Goal: Transaction & Acquisition: Obtain resource

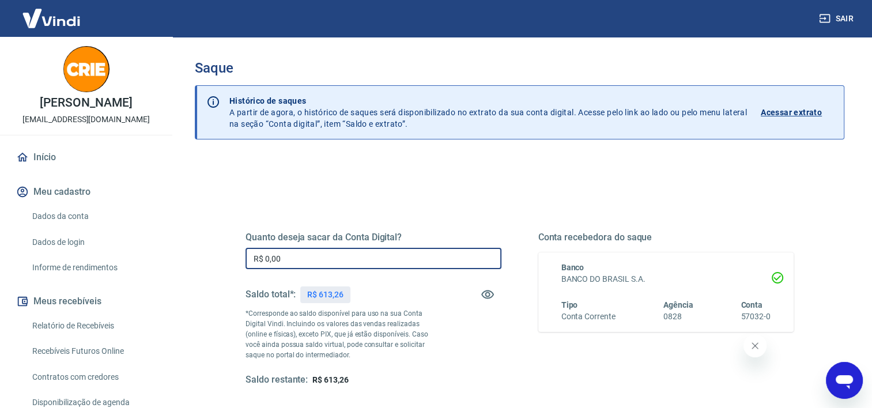
click at [303, 258] on input "R$ 0,00" at bounding box center [373, 258] width 256 height 21
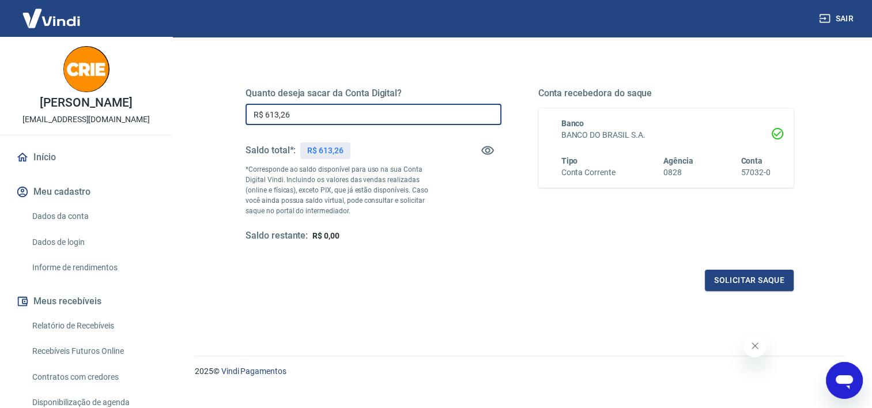
scroll to position [150, 0]
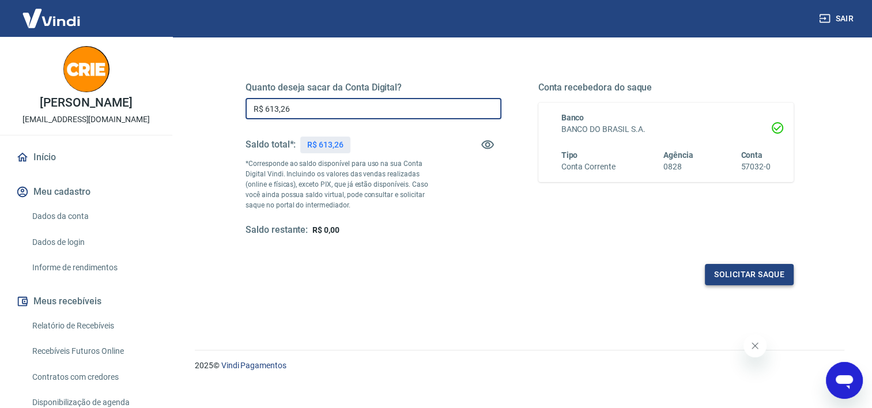
type input "R$ 613,26"
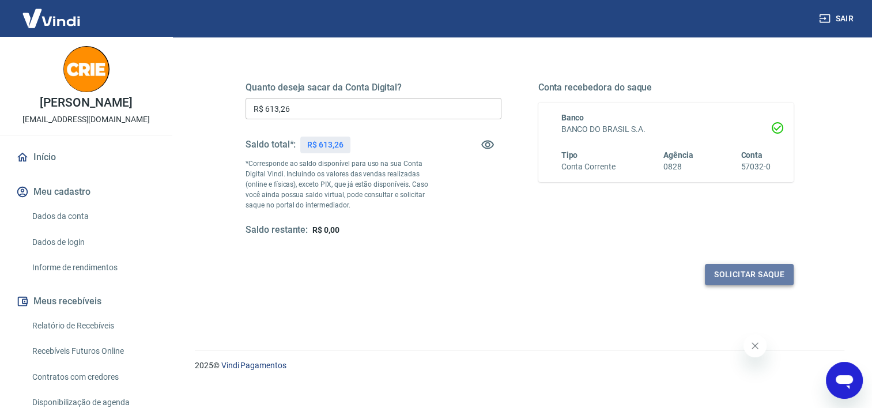
click at [740, 275] on button "Solicitar saque" at bounding box center [749, 274] width 89 height 21
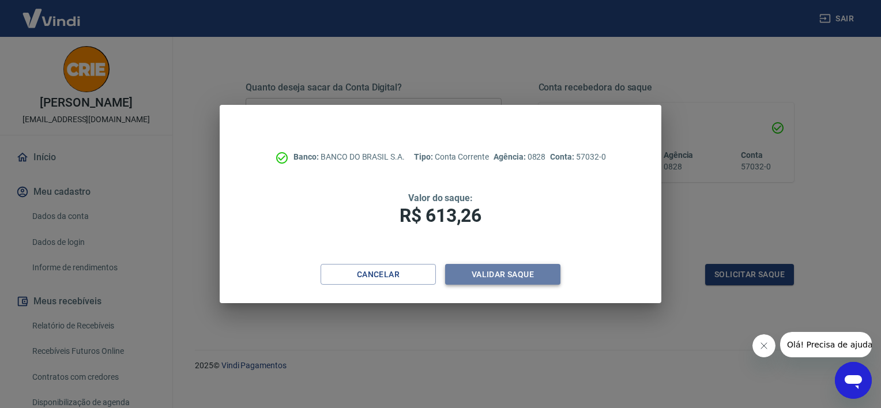
click at [524, 274] on button "Validar saque" at bounding box center [502, 274] width 115 height 21
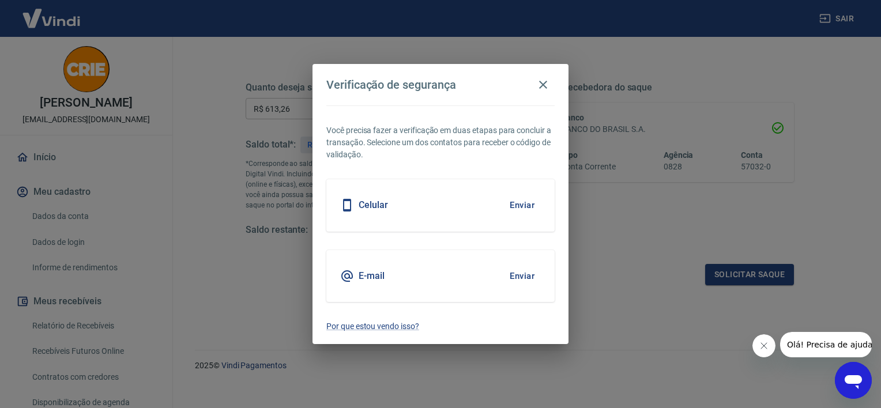
click at [528, 272] on button "Enviar" at bounding box center [521, 276] width 37 height 24
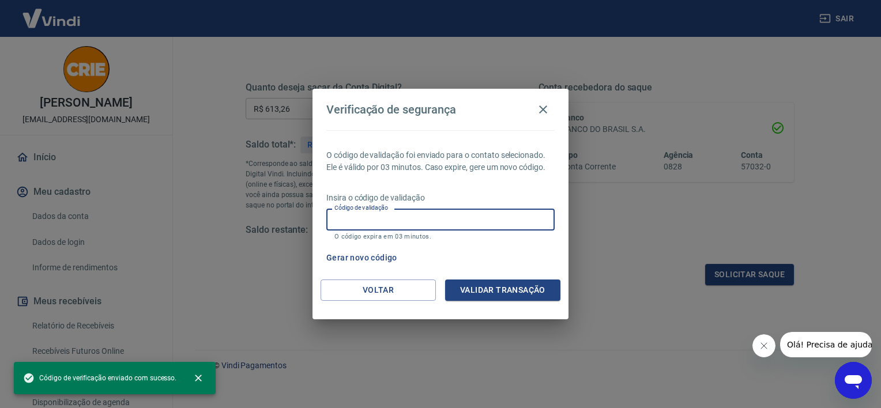
click at [420, 226] on input "Código de validação" at bounding box center [440, 219] width 228 height 21
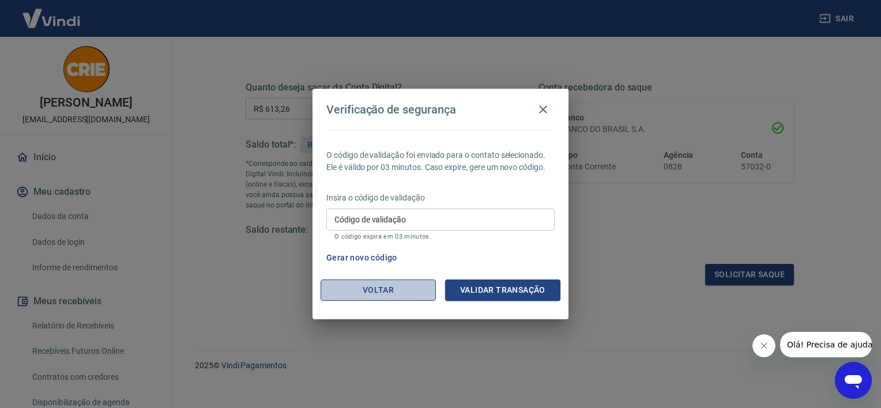
click at [413, 290] on button "Voltar" at bounding box center [377, 289] width 115 height 21
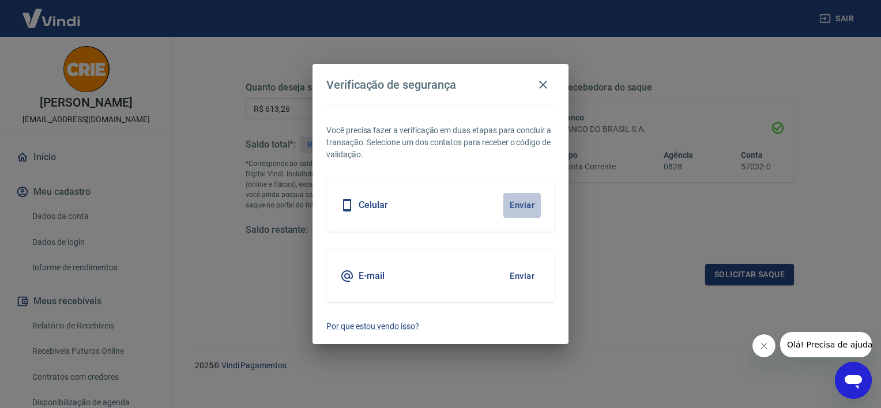
click at [516, 210] on button "Enviar" at bounding box center [521, 205] width 37 height 24
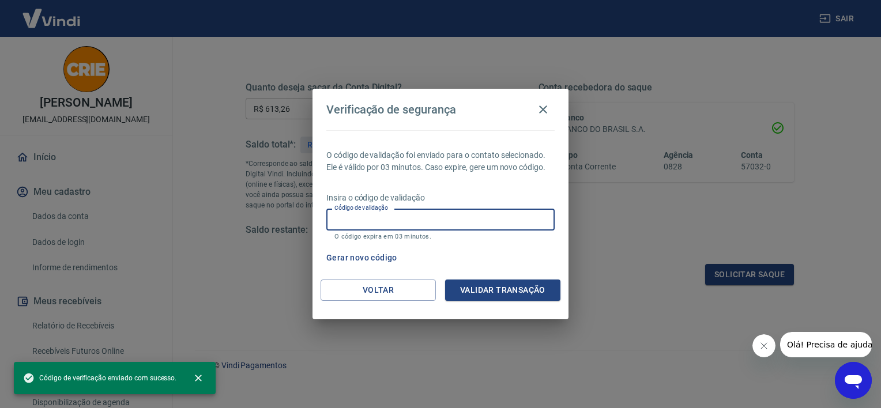
click at [514, 218] on input "Código de validação" at bounding box center [440, 219] width 228 height 21
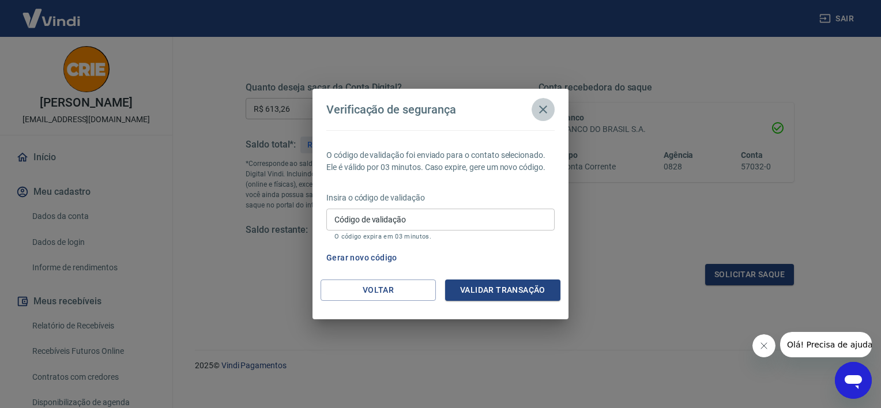
click at [543, 106] on icon "button" at bounding box center [543, 110] width 14 height 14
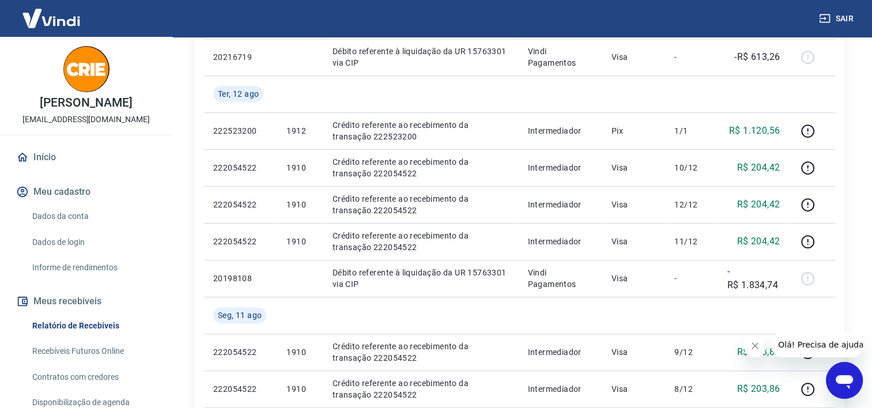
scroll to position [325, 0]
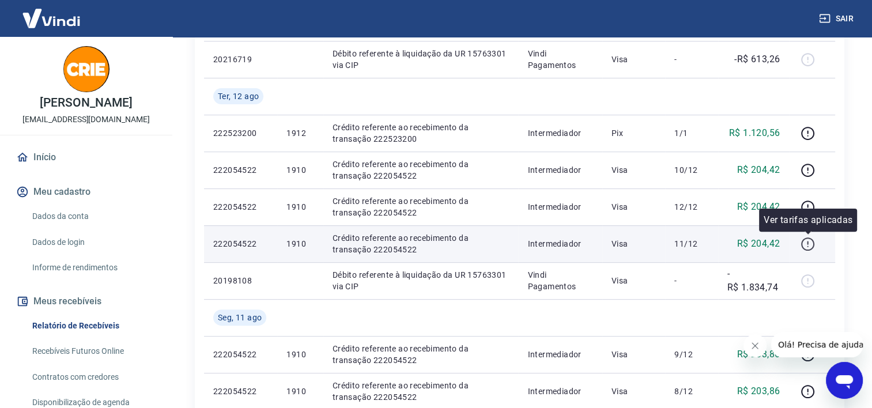
click at [807, 244] on icon "button" at bounding box center [807, 244] width 14 height 14
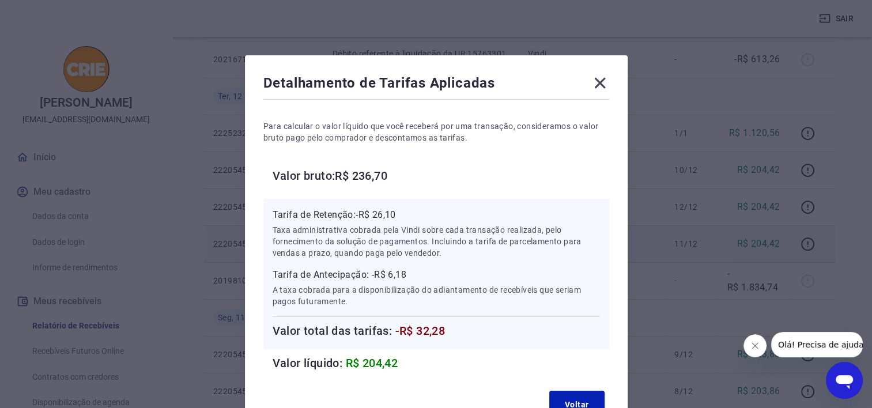
click at [592, 85] on icon at bounding box center [600, 83] width 18 height 18
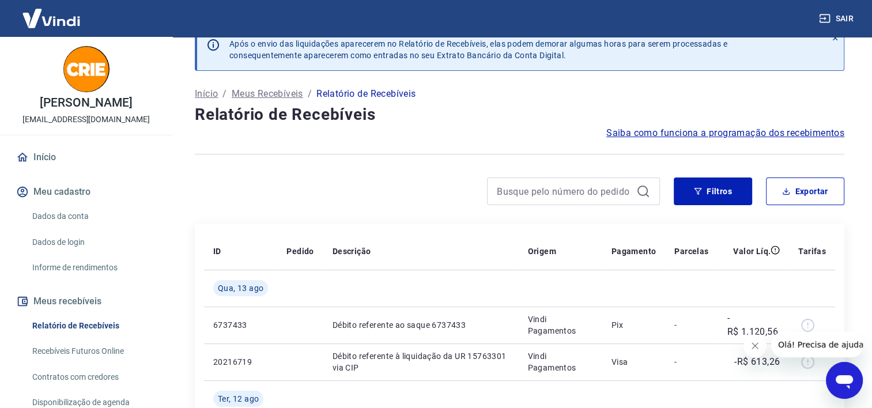
scroll to position [0, 0]
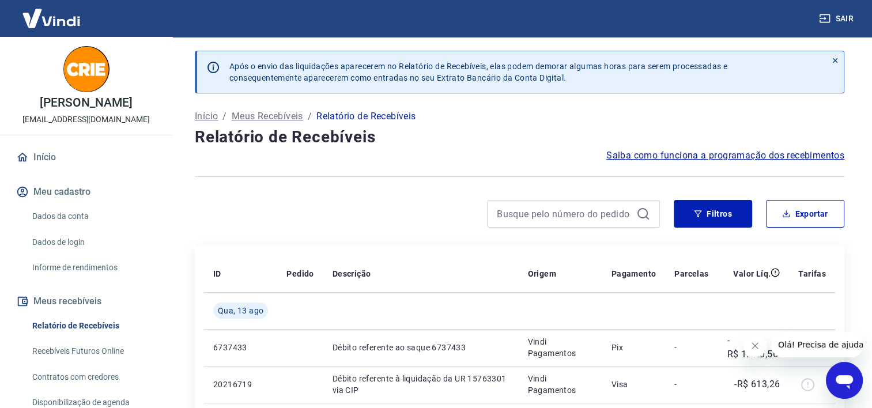
click at [844, 376] on icon "Abrir janela de mensagens" at bounding box center [844, 382] width 17 height 14
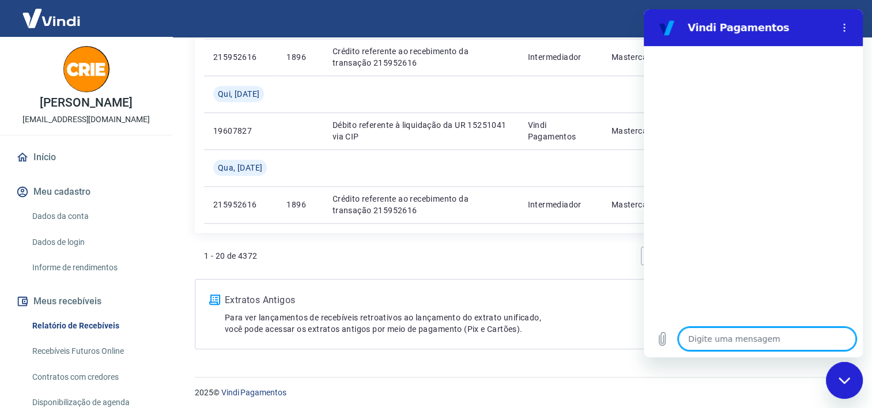
scroll to position [1031, 0]
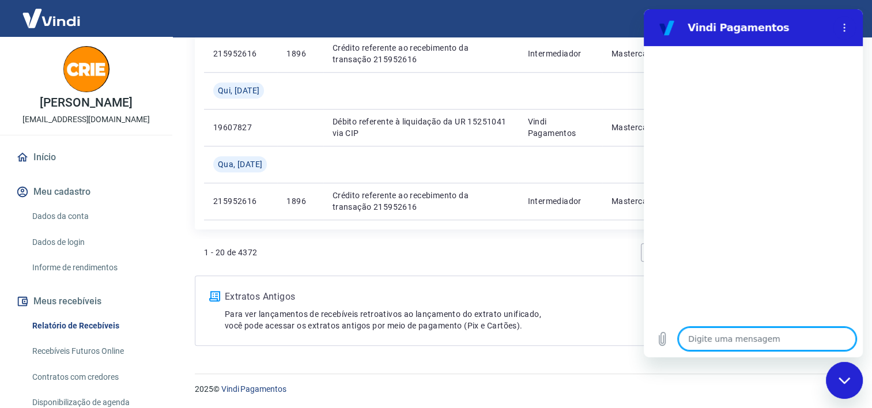
drag, startPoint x: 880, startPoint y: 48, endPoint x: 171, endPoint y: 300, distance: 752.7
click at [80, 153] on link "Início" at bounding box center [86, 157] width 145 height 25
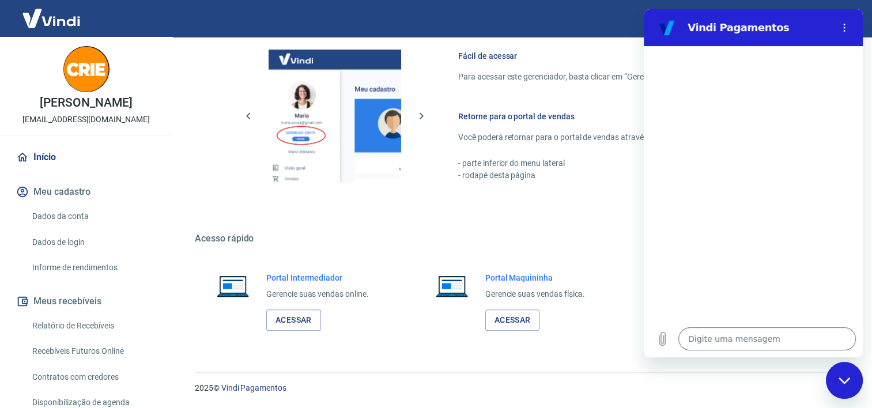
scroll to position [501, 0]
type textarea "x"
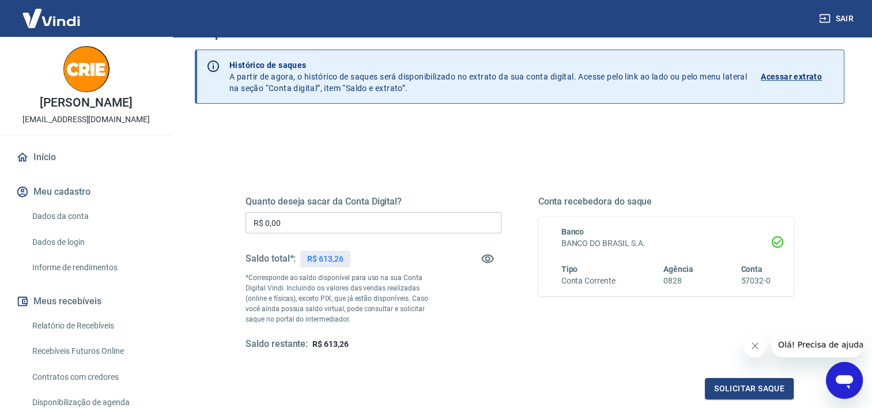
scroll to position [33, 0]
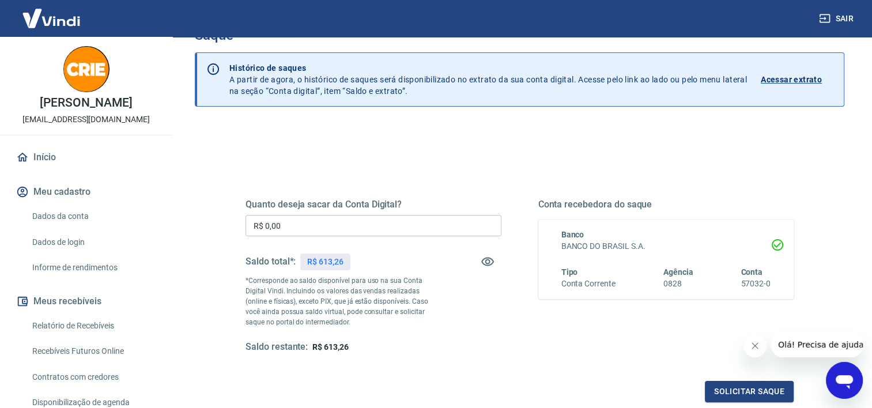
click at [307, 226] on input "R$ 0,00" at bounding box center [373, 225] width 256 height 21
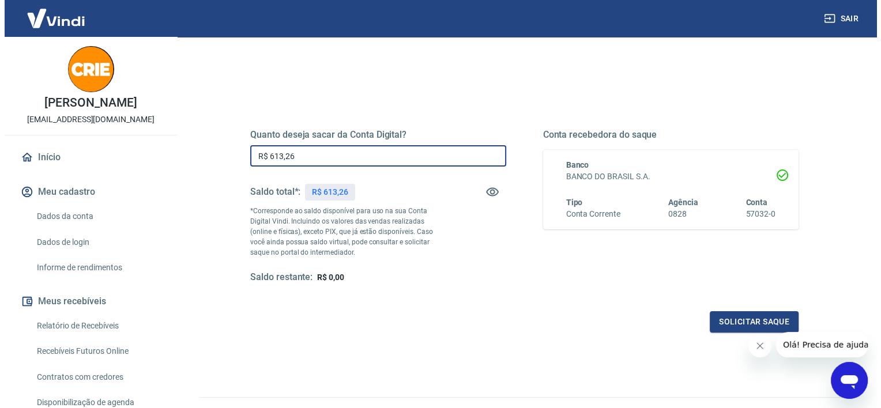
scroll to position [113, 0]
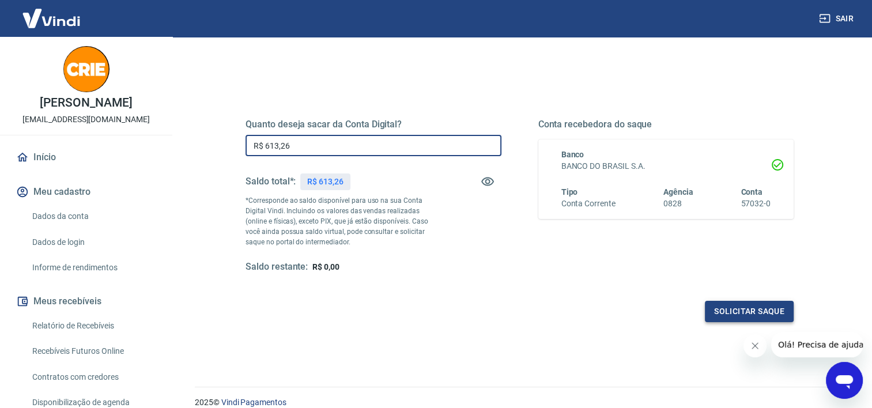
type input "R$ 613,26"
click at [790, 307] on button "Solicitar saque" at bounding box center [749, 311] width 89 height 21
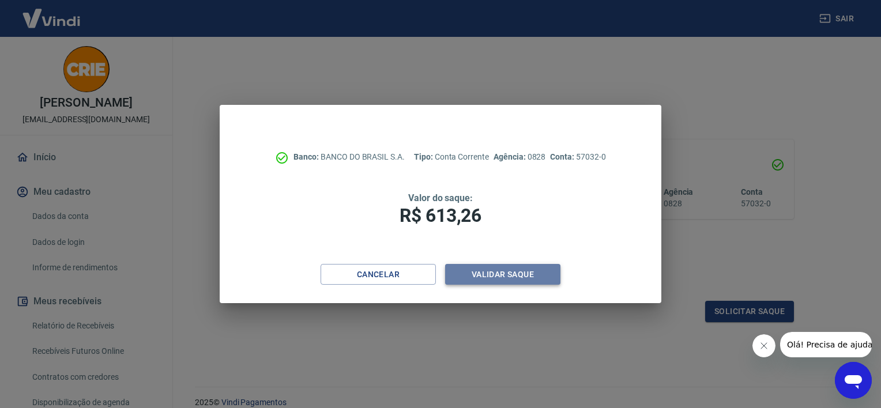
click at [512, 277] on button "Validar saque" at bounding box center [502, 274] width 115 height 21
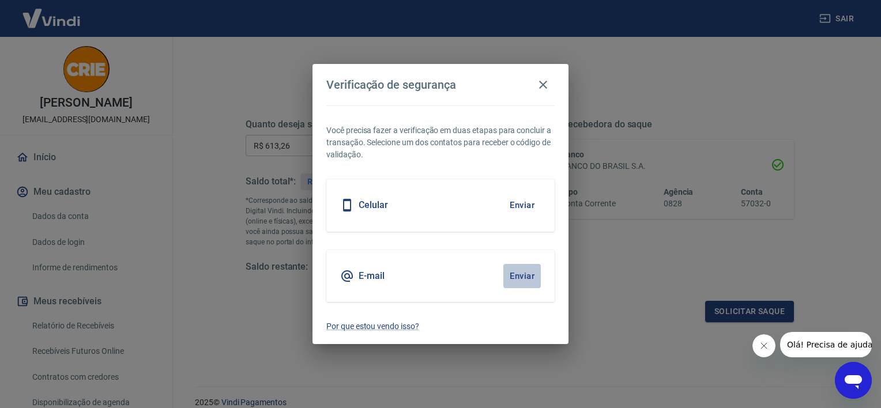
click at [512, 277] on button "Enviar" at bounding box center [521, 276] width 37 height 24
click at [520, 274] on body "Sair Marcos Deolindo Mendes contato@criemoveis.com.br Início Meu cadastro Dados…" at bounding box center [440, 91] width 881 height 408
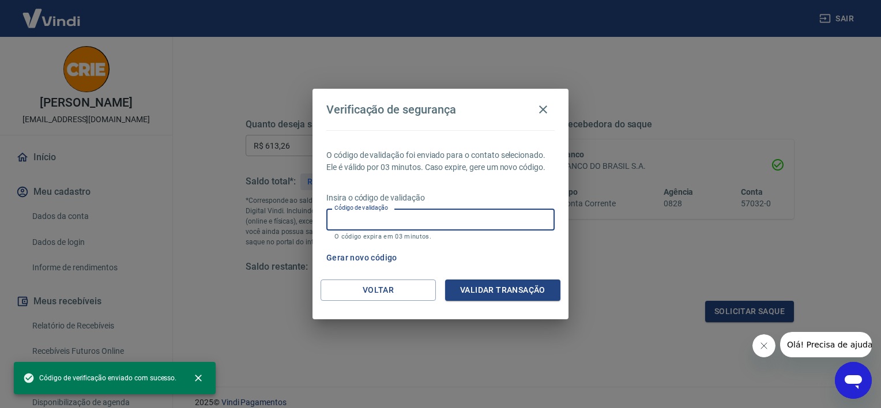
click at [475, 218] on input "Código de validação" at bounding box center [440, 219] width 228 height 21
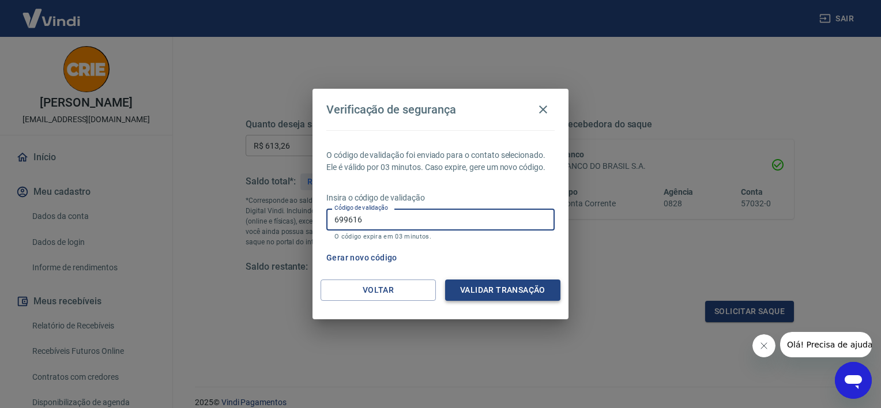
type input "699616"
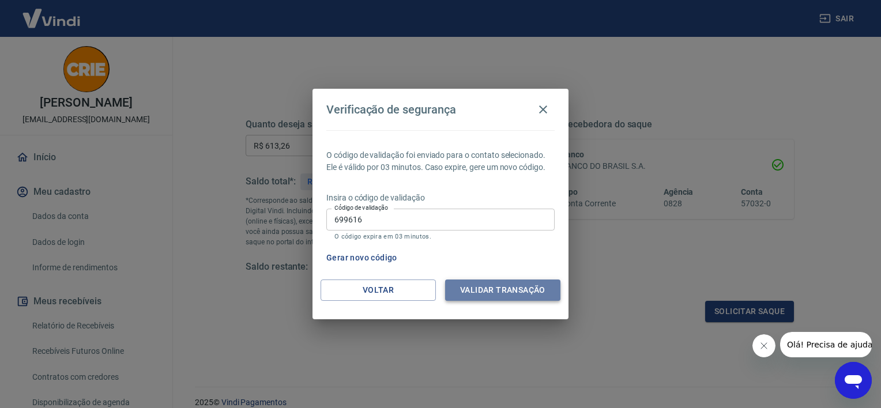
click at [531, 297] on button "Validar transação" at bounding box center [502, 289] width 115 height 21
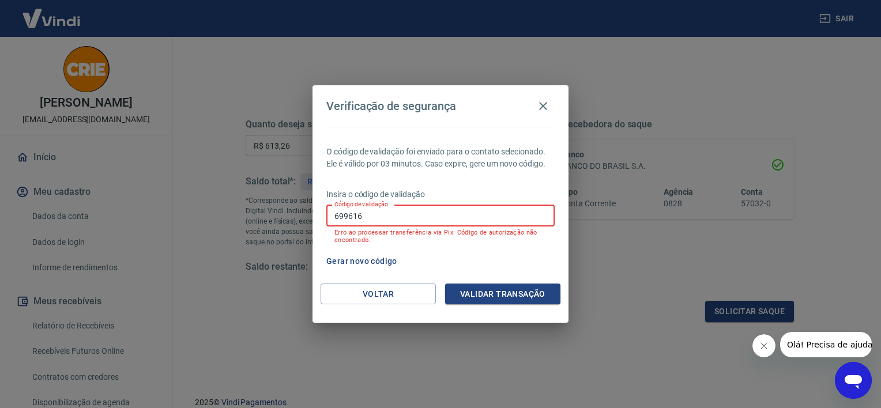
drag, startPoint x: 515, startPoint y: 222, endPoint x: 280, endPoint y: 229, distance: 234.7
click at [280, 229] on div "Verificação de segurança O código de validação foi enviado para o contato selec…" at bounding box center [440, 204] width 881 height 408
paste input "699616"
type input "699616"
click at [524, 296] on button "Validar transação" at bounding box center [502, 294] width 115 height 21
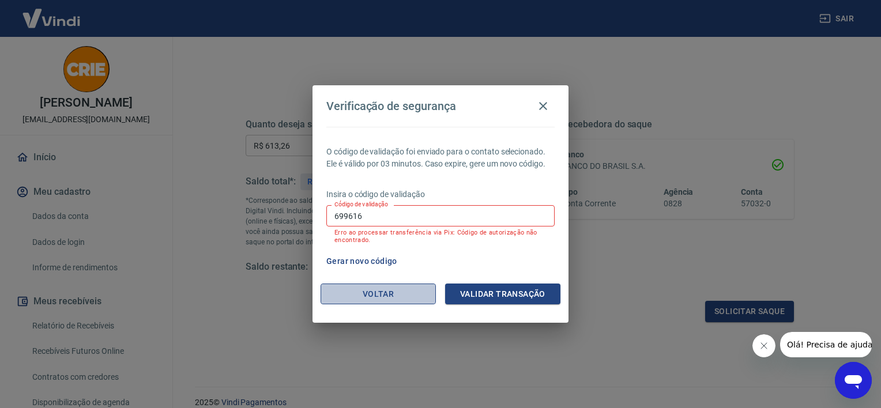
click at [406, 292] on button "Voltar" at bounding box center [377, 294] width 115 height 21
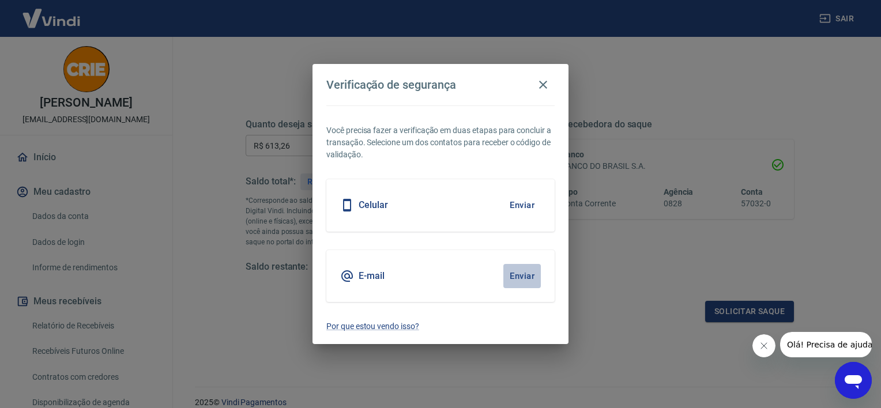
click at [523, 273] on button "Enviar" at bounding box center [521, 276] width 37 height 24
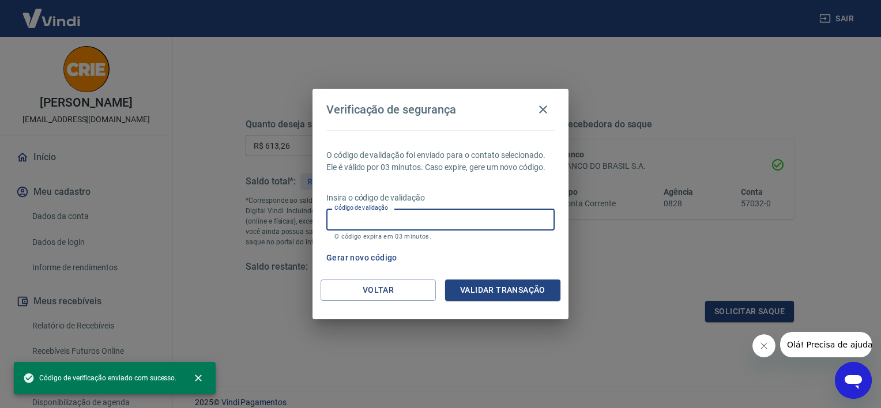
click at [530, 222] on input "Código de validação" at bounding box center [440, 219] width 228 height 21
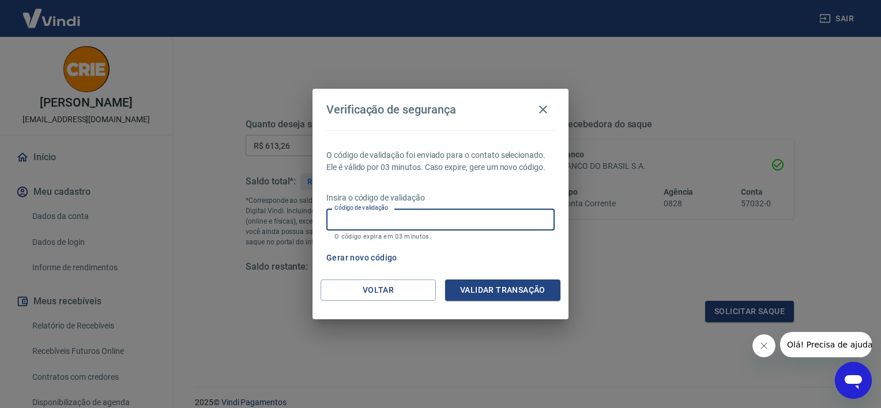
paste input "209497"
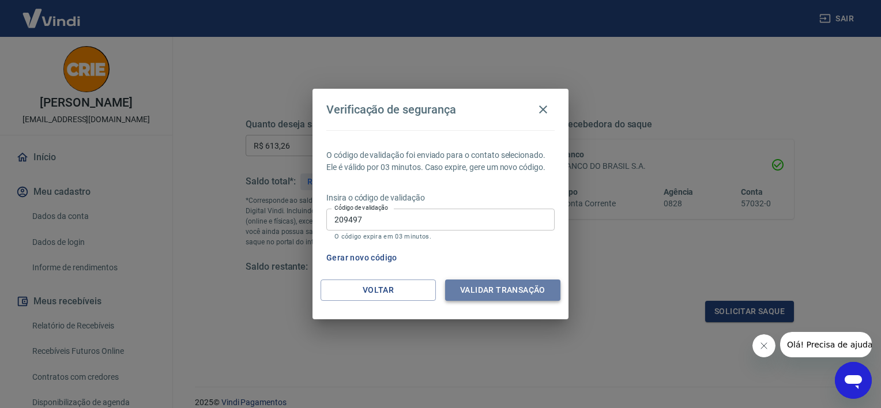
click at [517, 293] on button "Validar transação" at bounding box center [502, 289] width 115 height 21
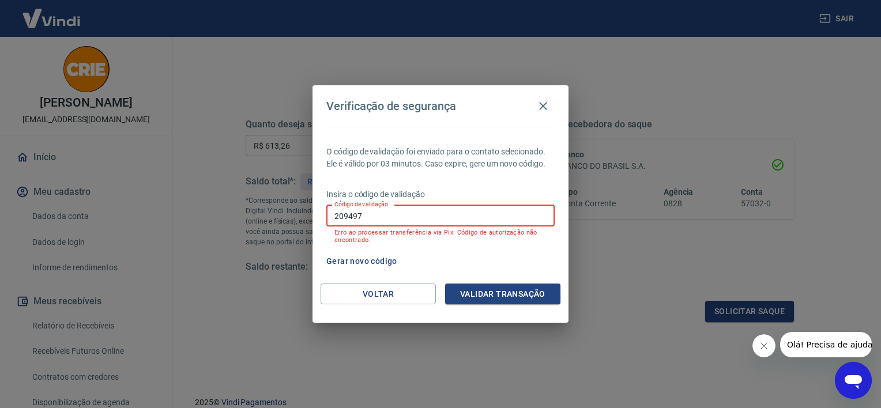
drag, startPoint x: 470, startPoint y: 213, endPoint x: 297, endPoint y: 218, distance: 173.5
click at [297, 218] on div "Verificação de segurança O código de validação foi enviado para o contato selec…" at bounding box center [440, 204] width 881 height 408
paste input "456573"
type input "456573"
click at [485, 290] on button "Validar transação" at bounding box center [502, 294] width 115 height 21
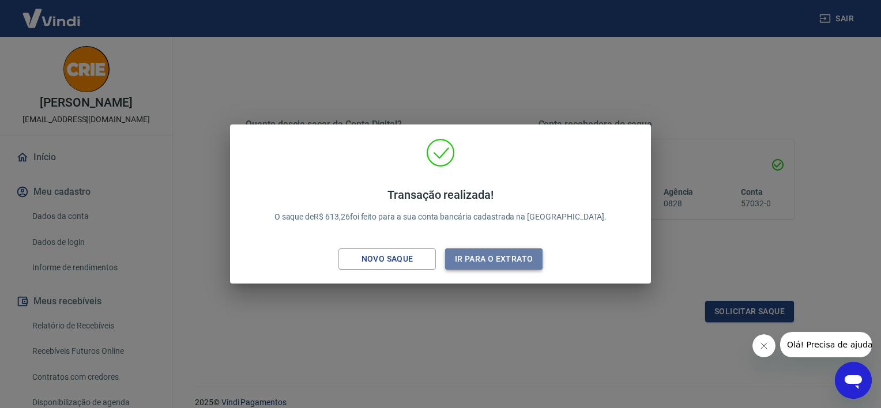
click at [485, 263] on button "Ir para o extrato" at bounding box center [493, 258] width 97 height 21
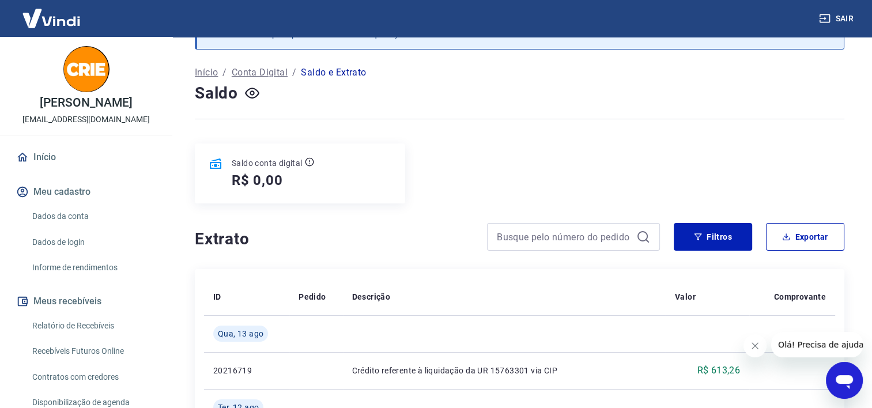
scroll to position [29, 0]
